Goal: Task Accomplishment & Management: Manage account settings

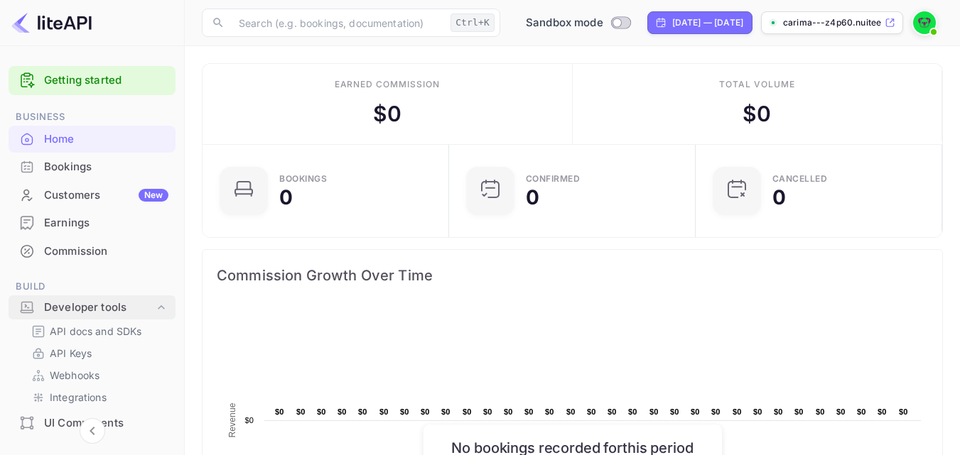
click at [154, 310] on icon at bounding box center [161, 308] width 14 height 14
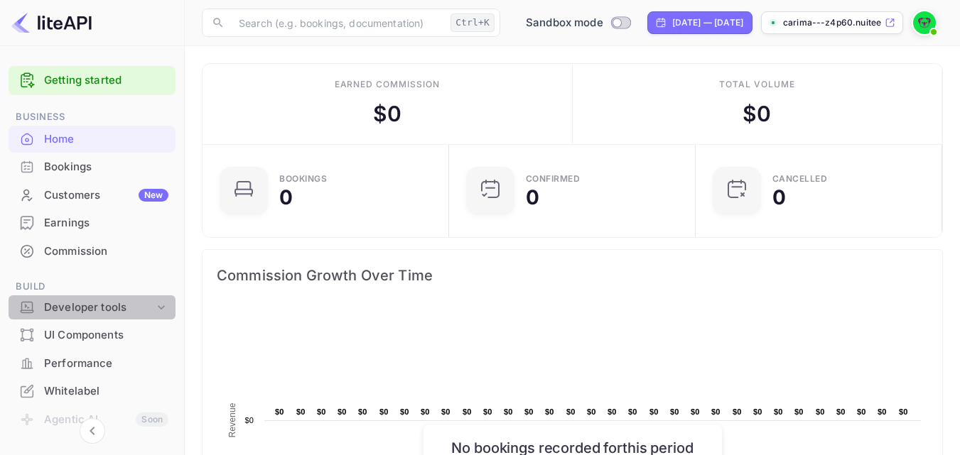
click at [154, 310] on icon at bounding box center [161, 308] width 14 height 14
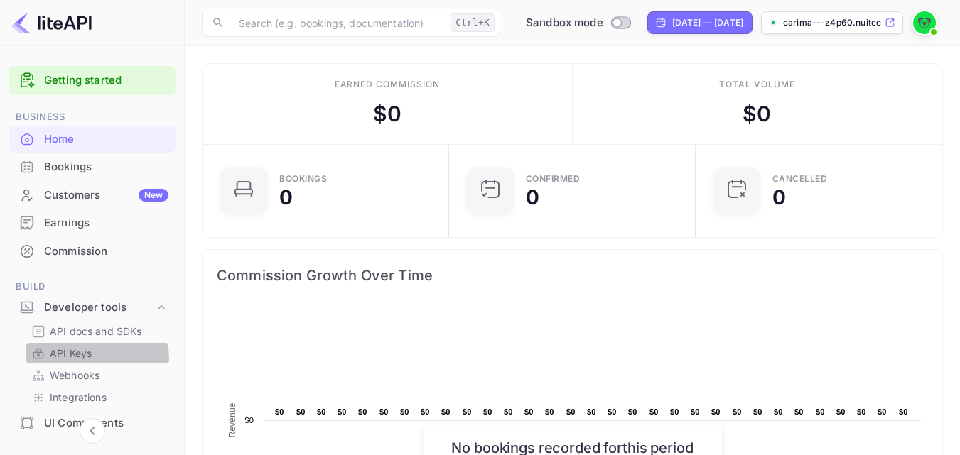
click at [72, 360] on p "API Keys" at bounding box center [71, 353] width 42 height 15
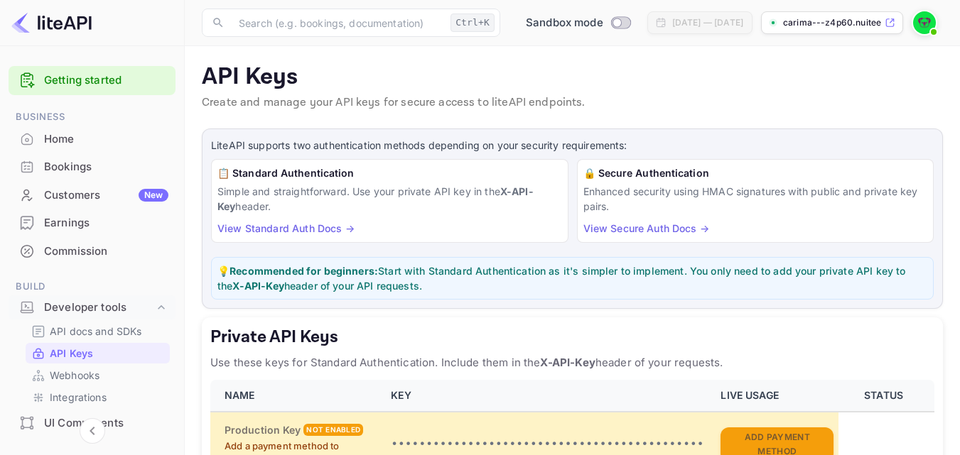
click at [311, 229] on link "View Standard Auth Docs →" at bounding box center [285, 228] width 137 height 12
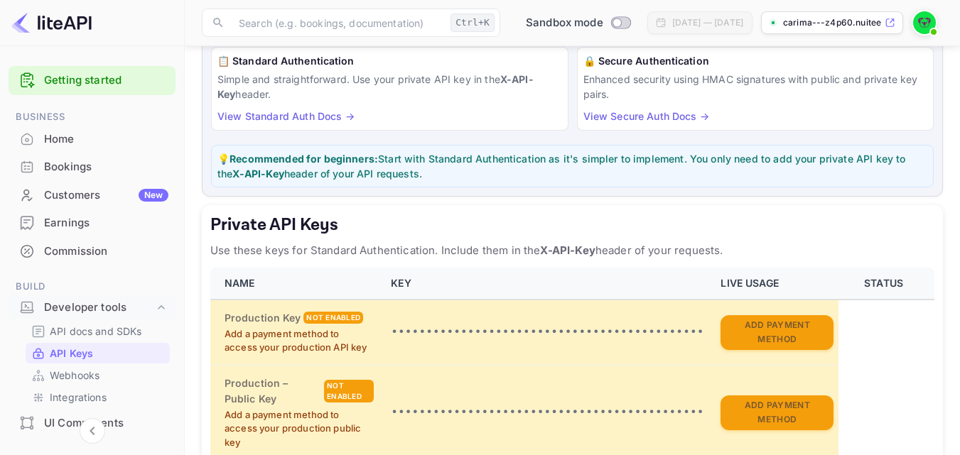
scroll to position [114, 0]
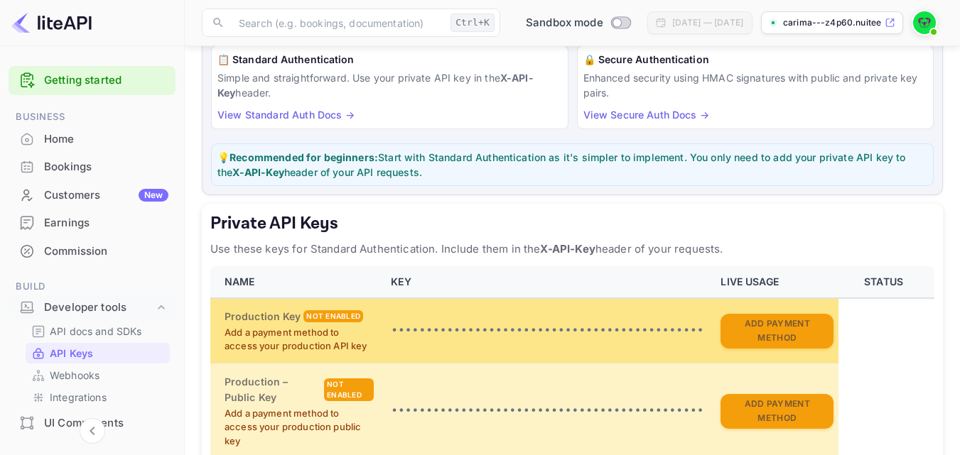
click at [522, 334] on p "•••••••••••••••••••••••••••••••••••••••••••••" at bounding box center [547, 331] width 313 height 17
click at [404, 329] on p "•••••••••••••••••••••••••••••••••••••••••••••" at bounding box center [547, 331] width 313 height 17
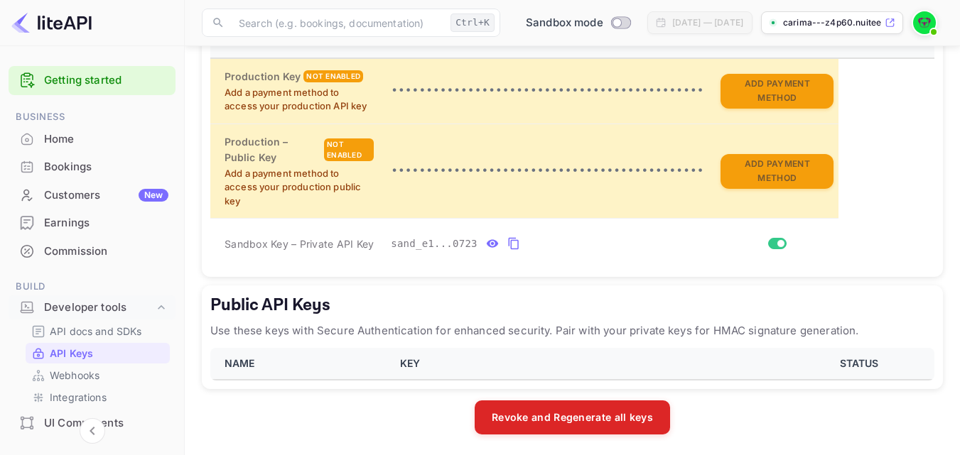
scroll to position [356, 0]
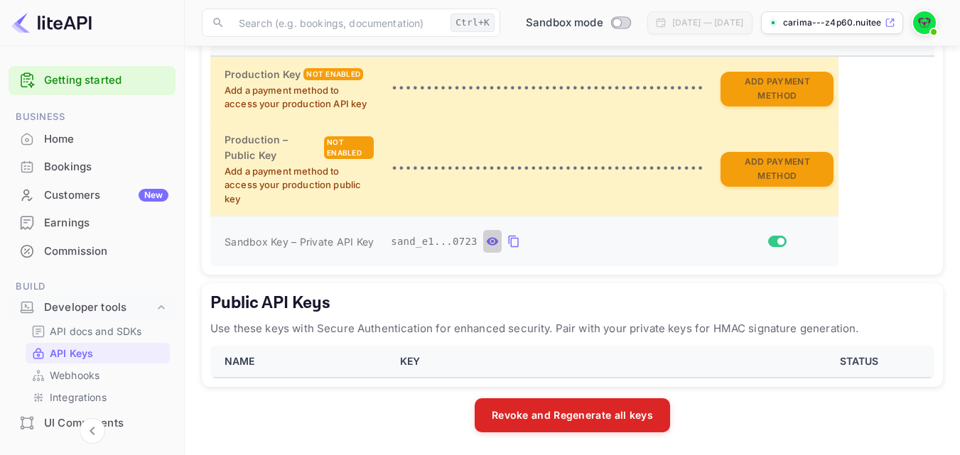
click at [486, 244] on icon "private api keys table" at bounding box center [492, 241] width 13 height 17
click at [653, 245] on icon "private api keys table" at bounding box center [658, 242] width 11 height 10
click at [507, 241] on icon "private api keys table" at bounding box center [513, 241] width 13 height 17
